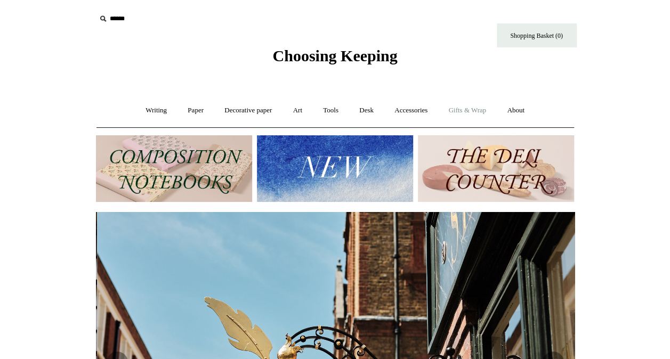
scroll to position [0, 479]
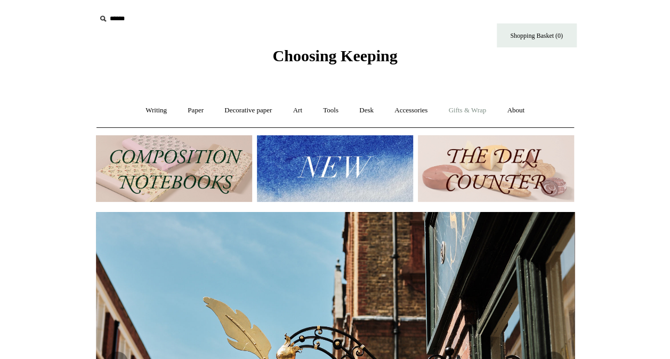
click at [484, 114] on link "Gifts & Wrap +" at bounding box center [467, 110] width 57 height 28
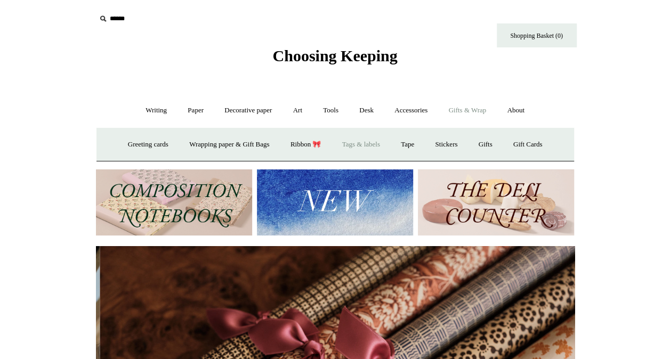
scroll to position [0, 958]
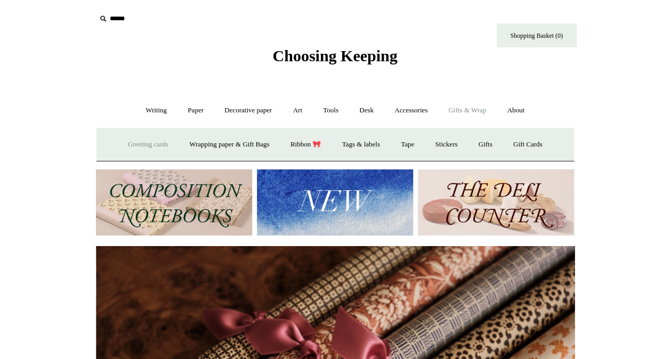
click at [151, 143] on link "Greeting cards +" at bounding box center [148, 145] width 60 height 28
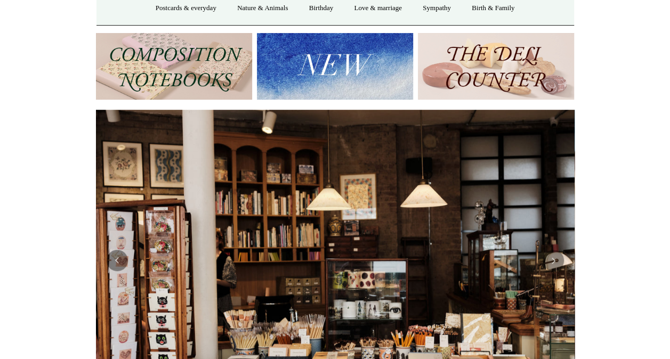
scroll to position [0, 0]
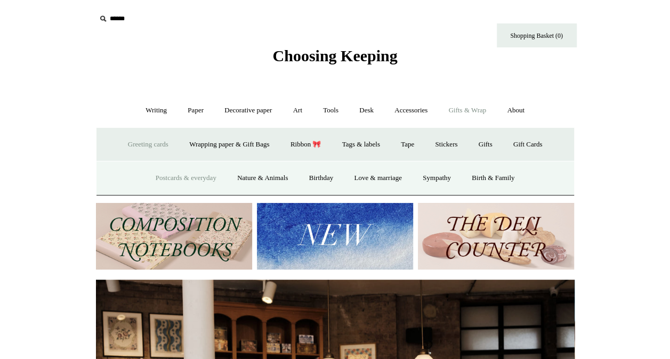
click at [193, 174] on link "Postcards & everyday" at bounding box center [186, 178] width 80 height 28
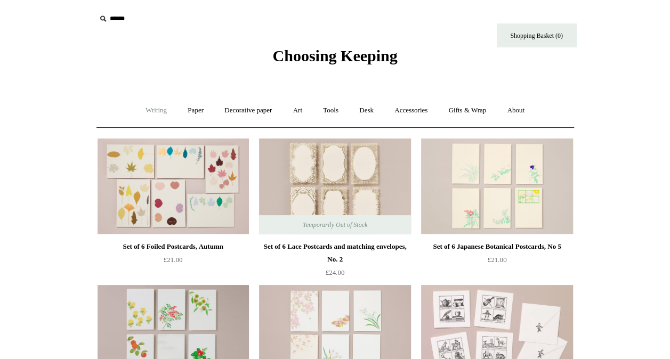
click at [148, 112] on link "Writing +" at bounding box center [156, 110] width 41 height 28
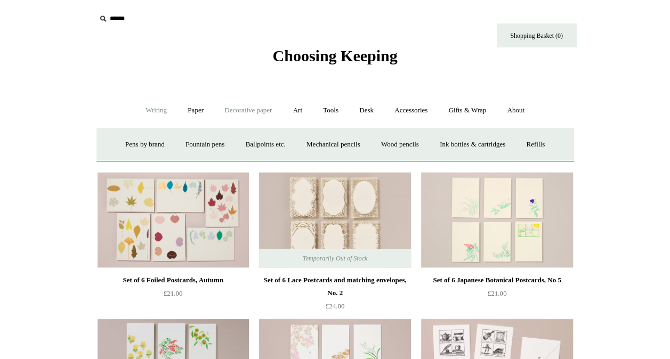
click at [259, 111] on link "Decorative paper +" at bounding box center [248, 110] width 67 height 28
click at [364, 144] on link "[PERSON_NAME]" at bounding box center [357, 145] width 74 height 28
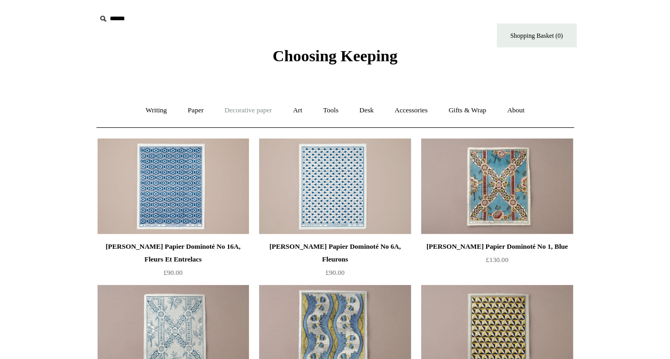
click at [237, 114] on link "Decorative paper +" at bounding box center [248, 110] width 67 height 28
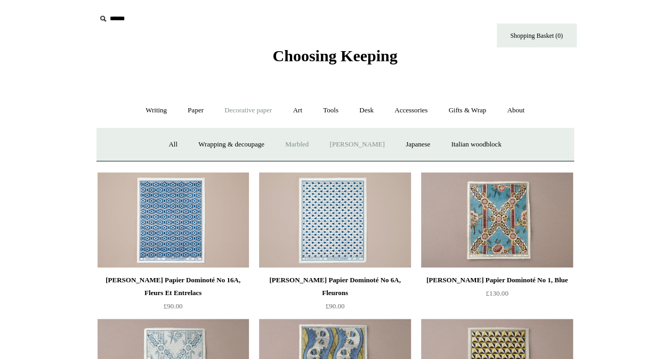
click at [294, 143] on link "Marbled" at bounding box center [297, 145] width 43 height 28
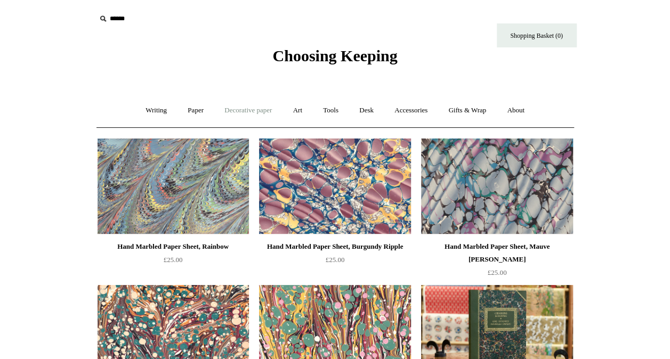
click at [231, 110] on link "Decorative paper +" at bounding box center [248, 110] width 67 height 28
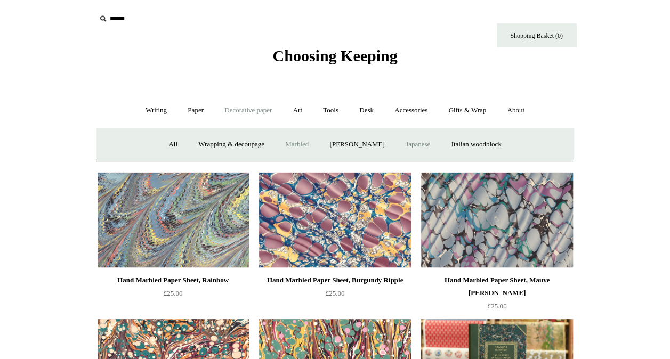
click at [430, 143] on link "Japanese" at bounding box center [418, 145] width 44 height 28
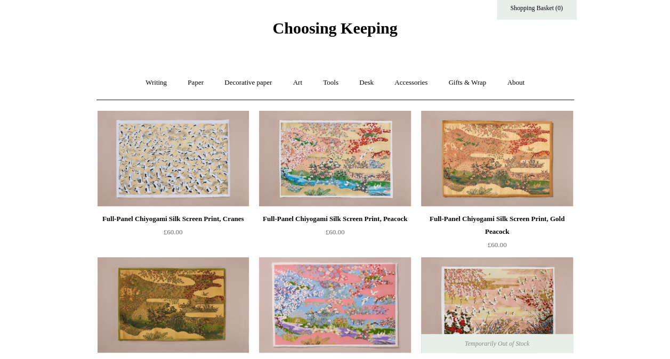
scroll to position [22, 0]
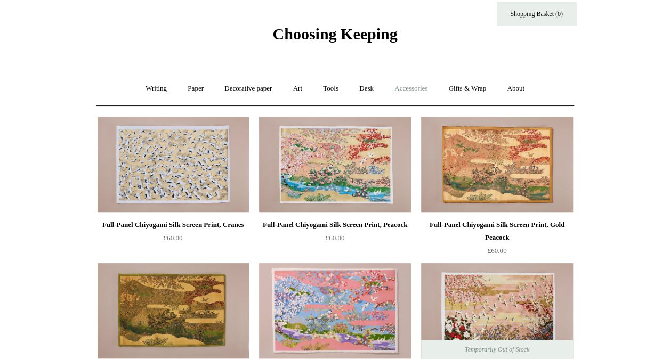
click at [405, 84] on link "Accessories +" at bounding box center [411, 89] width 52 height 28
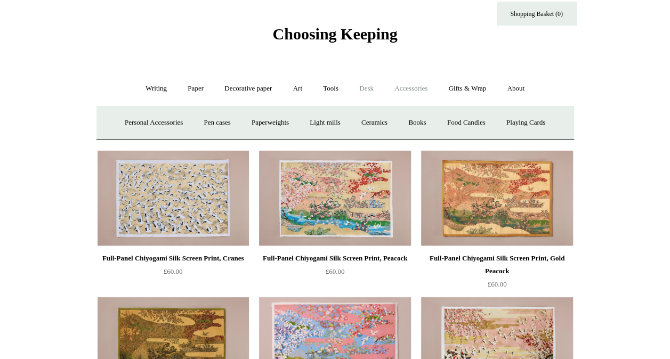
click at [370, 91] on link "Desk +" at bounding box center [367, 89] width 34 height 28
click at [449, 119] on link "Scanlon Apparati" at bounding box center [449, 123] width 67 height 28
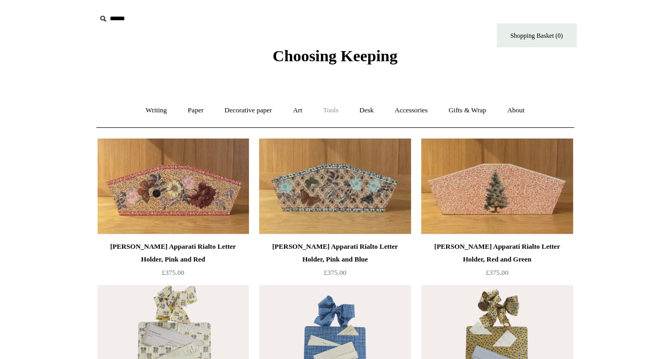
click at [339, 110] on link "Tools +" at bounding box center [330, 110] width 35 height 28
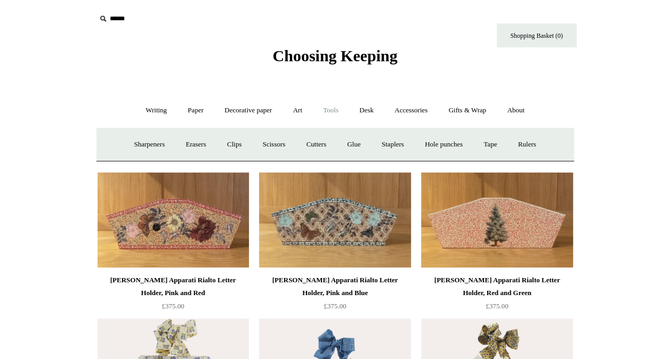
click at [339, 110] on link "Tools -" at bounding box center [330, 110] width 35 height 28
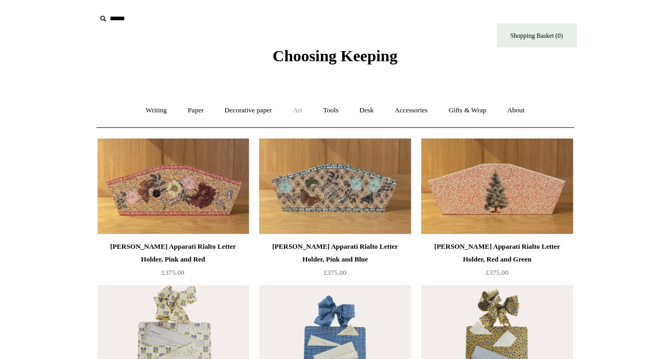
click at [304, 112] on link "Art +" at bounding box center [298, 110] width 28 height 28
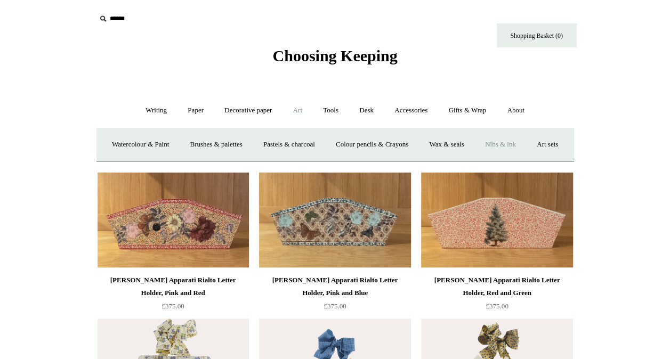
click at [526, 141] on link "Nibs & ink" at bounding box center [501, 145] width 50 height 28
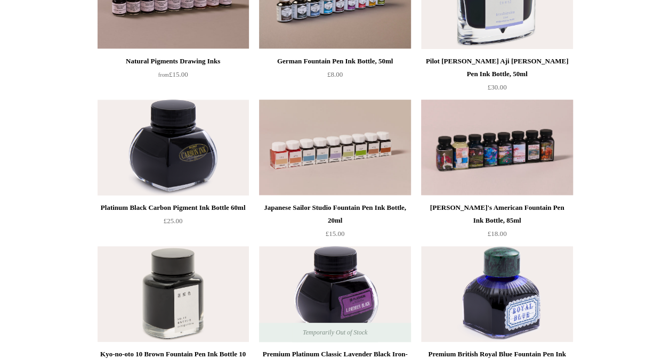
scroll to position [331, 0]
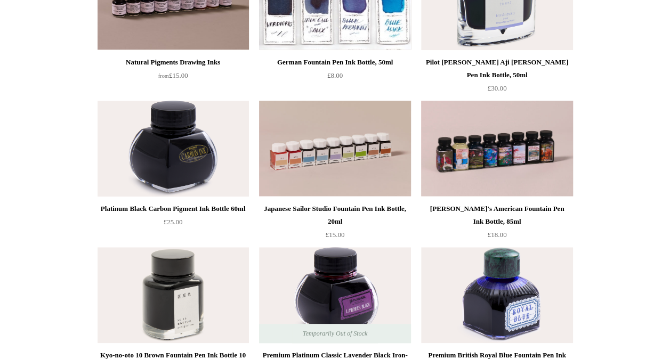
click at [335, 15] on img at bounding box center [334, 2] width 151 height 96
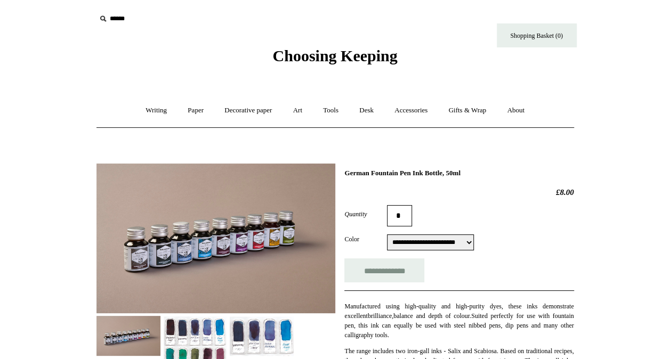
click at [202, 323] on img at bounding box center [195, 361] width 64 height 91
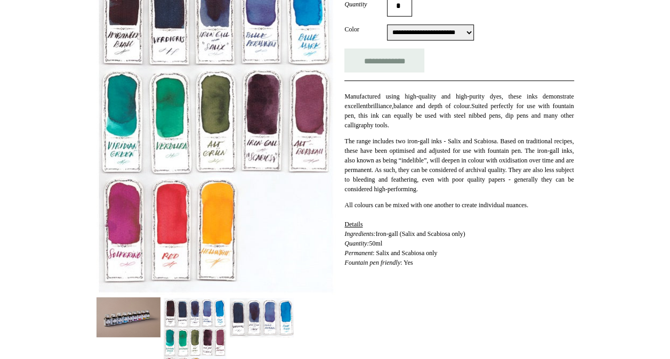
scroll to position [205, 0]
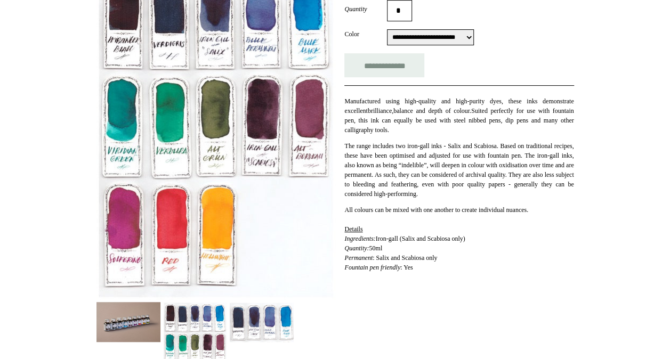
click at [270, 323] on img at bounding box center [262, 322] width 64 height 40
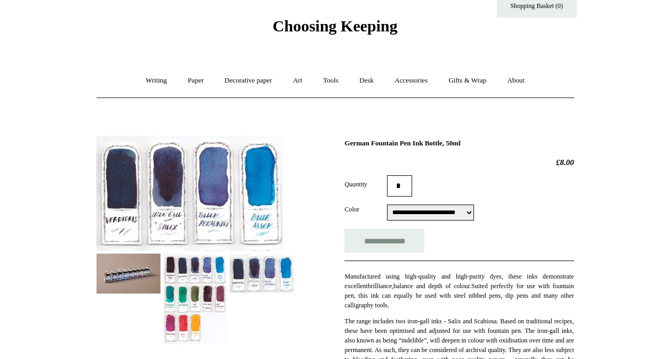
scroll to position [0, 0]
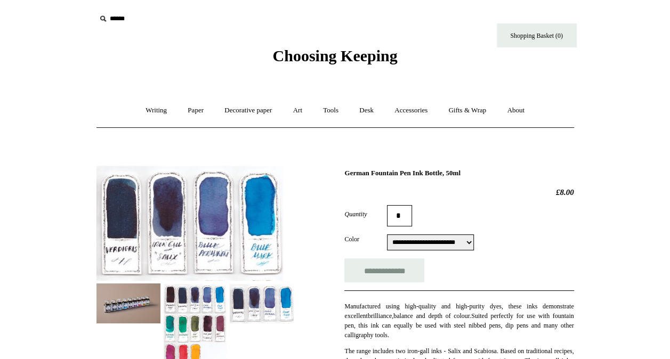
click at [136, 295] on img at bounding box center [128, 304] width 64 height 40
